Goal: Task Accomplishment & Management: Complete application form

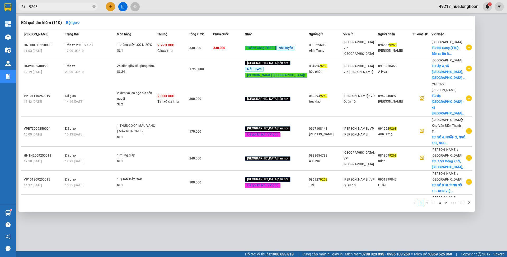
type input "9268"
click at [266, 9] on div at bounding box center [253, 128] width 507 height 257
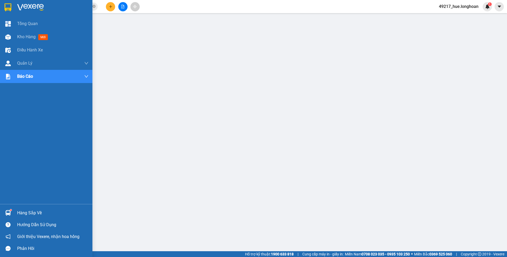
click at [9, 7] on img at bounding box center [7, 7] width 7 height 8
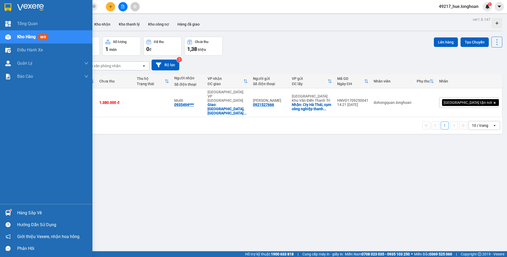
click at [12, 3] on div at bounding box center [7, 7] width 9 height 9
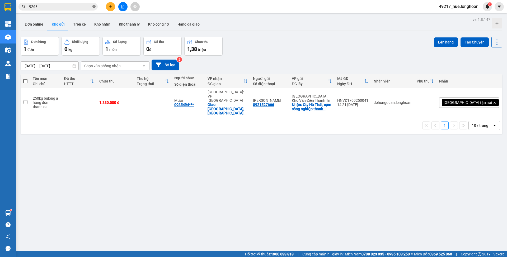
click at [93, 8] on icon "close-circle" at bounding box center [93, 6] width 3 height 3
paste input "0868379964"
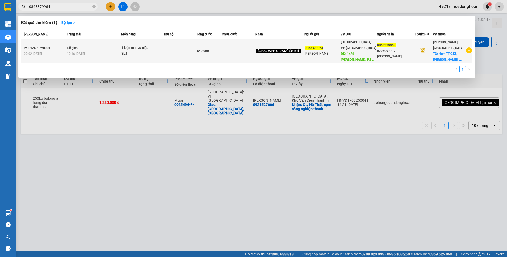
type input "0868379964"
click at [197, 53] on td at bounding box center [179, 51] width 33 height 24
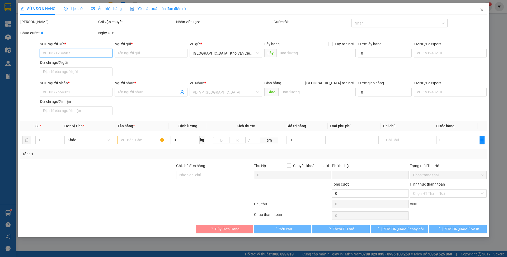
type input "0868379964"
type input "Ngô Xuân Quỳnh Nhi"
type input "14/4 Lê Thành Phương, P.2 TP Tuy Hoà Phú Yên"
type input "100.000"
type input "0868379964"
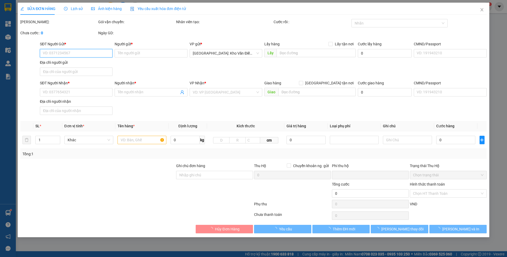
type input "0705097717 Nguyễn Thị Thu Hương"
checkbox input "true"
type input "Hẻm TT 943, Lê Văn Lương, tổ 1 ấp 3 Nhà Bè"
type input "NHẬN THEO KIỆN, GIAO THEO KIỆN, HƯ HỎNG, BỂ VỠ KHÔNG ĐỀN, ĐÃ BÁO NGƯỜI GỬI""
type input "0"
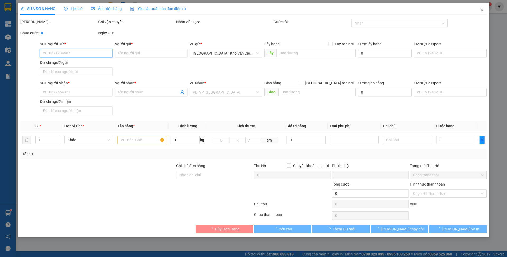
type input "540.000"
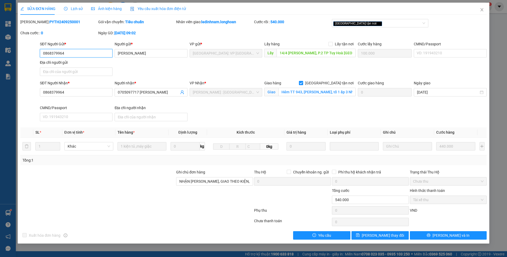
click at [88, 53] on input "0868379964" at bounding box center [76, 53] width 73 height 8
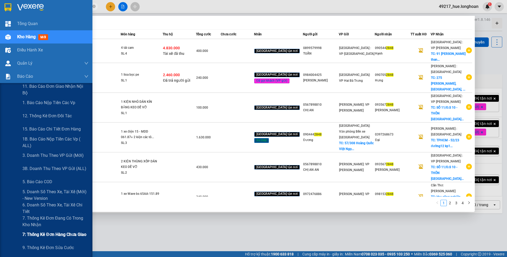
click at [58, 230] on div "7: Thống kê đơn hàng chưa giao" at bounding box center [55, 234] width 66 height 13
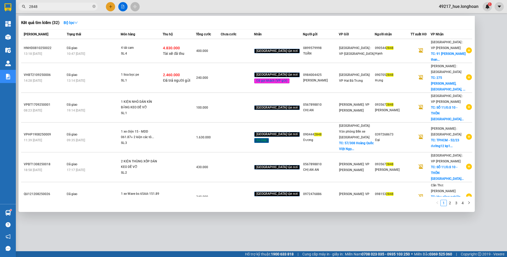
click at [154, 7] on div at bounding box center [253, 128] width 507 height 257
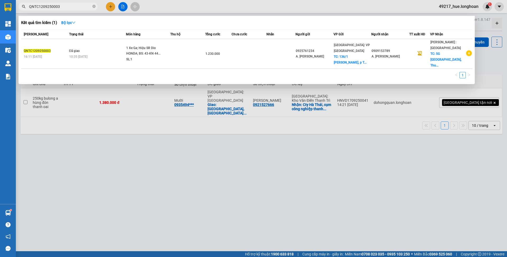
type input "QNTC1209250003"
click at [258, 54] on td at bounding box center [248, 54] width 35 height 30
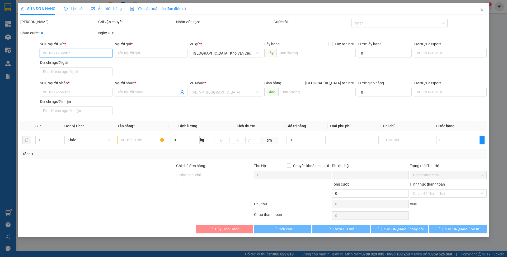
type input "0925761234"
type input "A. Huy Quang"
checkbox input "true"
type input "136/1 Nguyễn Văn Linh, p Trương Quang Trọng, t Quảng Ngãi (TT Sơn Tịnh cũ)"
type input "0909153789"
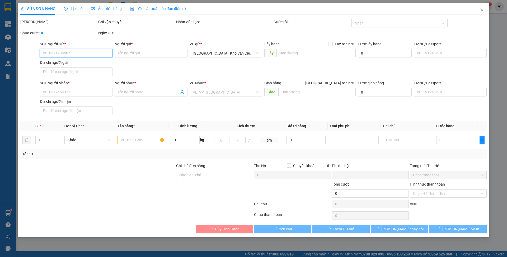
type input "A. Lê Đình Cường"
checkbox input "true"
type input "5G đường N10 Bình Hòa, Thuận An, Bình Dương"
type input "2 Chìa khóa và Cavet ( Cuốn Nilon để trong Cốp xe)"
type input "0"
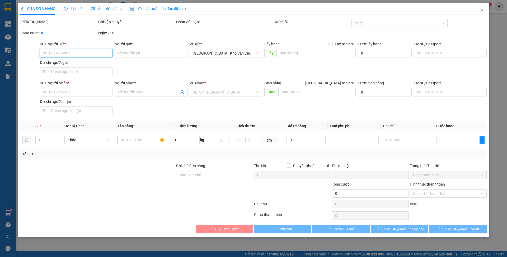
type input "1.230.000"
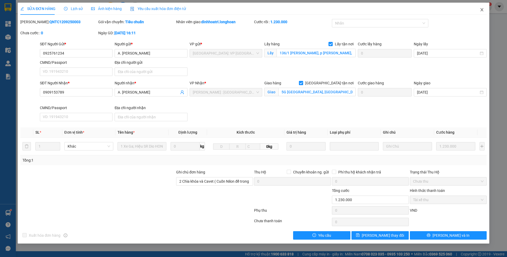
click at [482, 12] on icon "close" at bounding box center [482, 10] width 4 height 4
